Goal: Find specific page/section: Find specific page/section

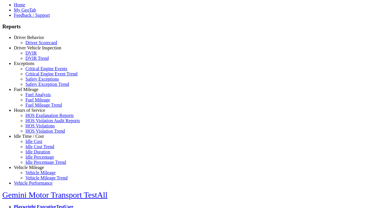
click at [33, 113] on link "Hours of Service" at bounding box center [29, 110] width 31 height 5
click at [38, 134] on link "HOS Violation Trend" at bounding box center [45, 131] width 40 height 5
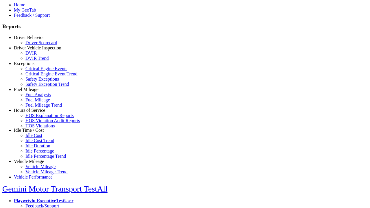
select select "**********"
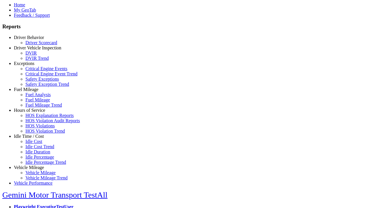
type input "**********"
